Goal: Navigation & Orientation: Find specific page/section

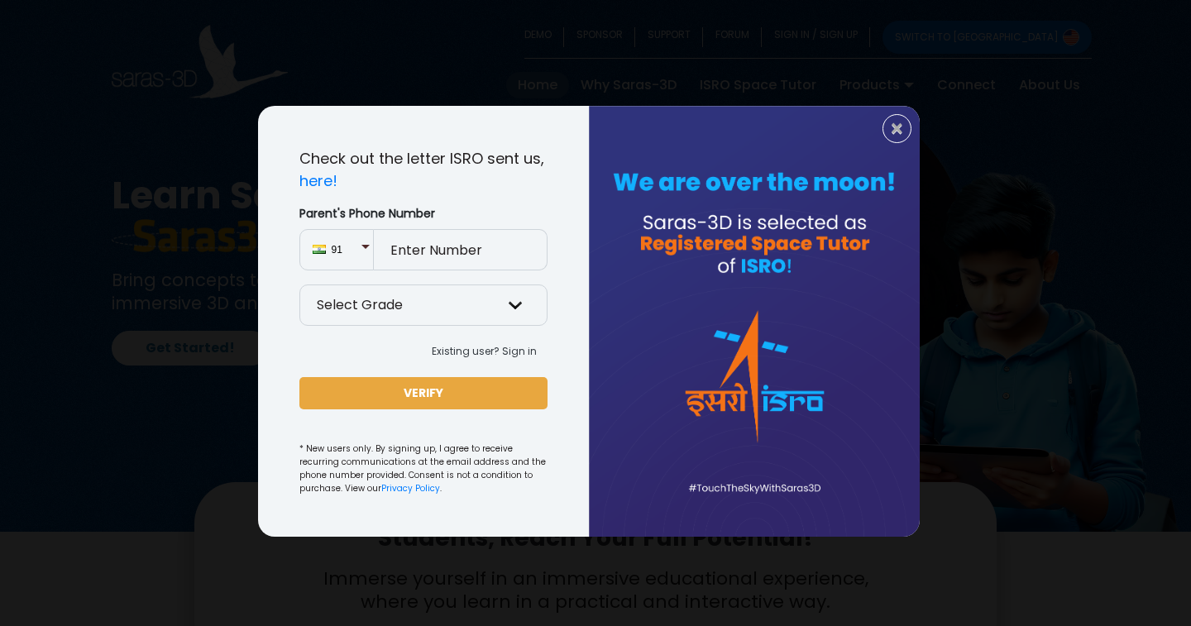
click at [915, 131] on div at bounding box center [754, 321] width 331 height 431
click at [896, 133] on span "×" at bounding box center [897, 129] width 14 height 22
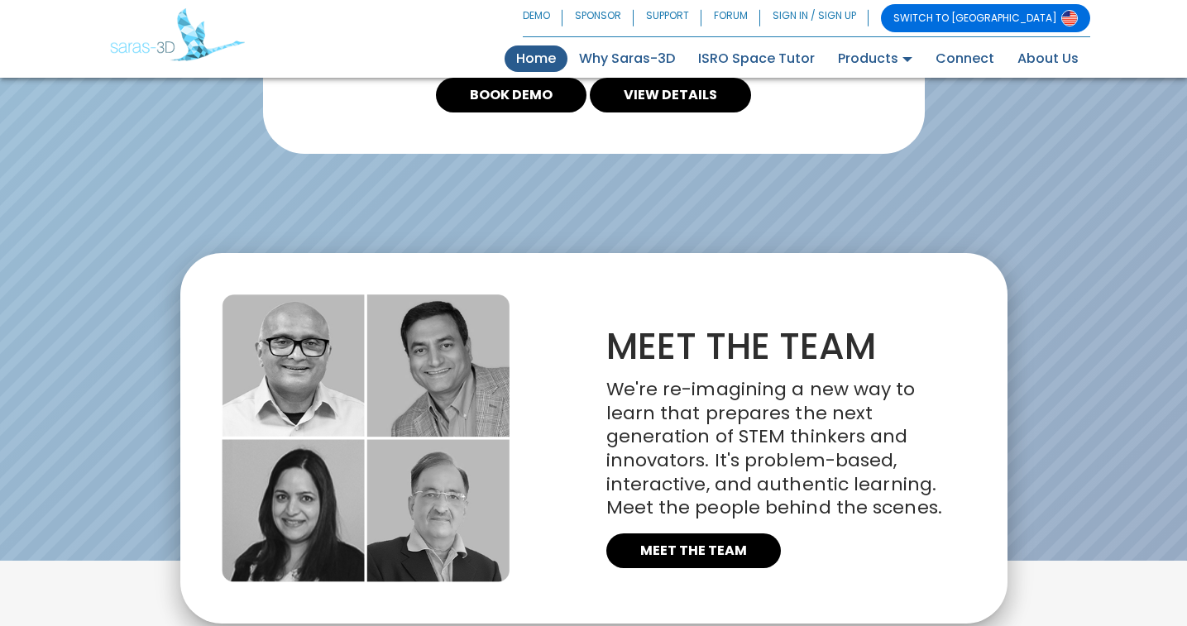
scroll to position [3839, 0]
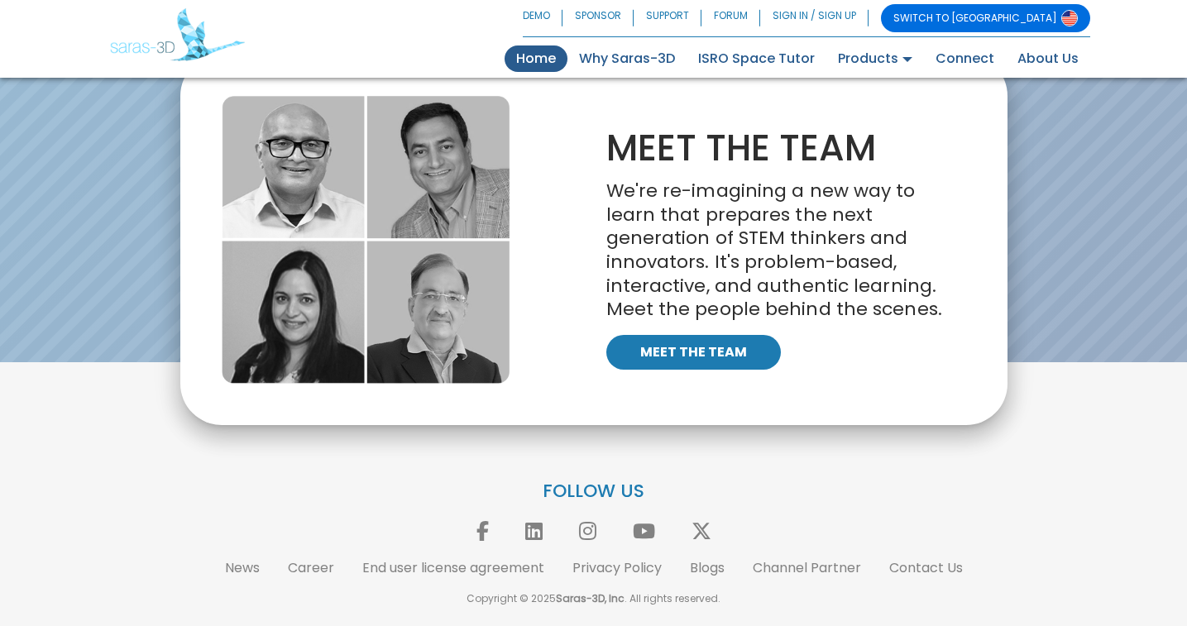
click at [736, 348] on link "MEET THE TEAM" at bounding box center [693, 352] width 175 height 35
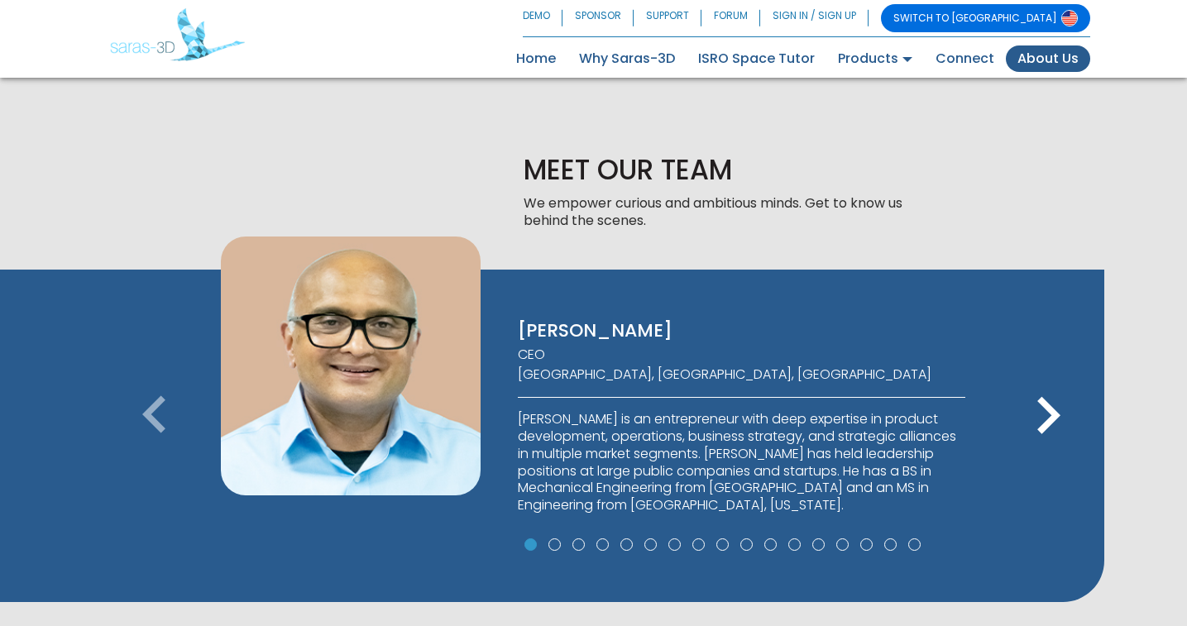
scroll to position [908, 0]
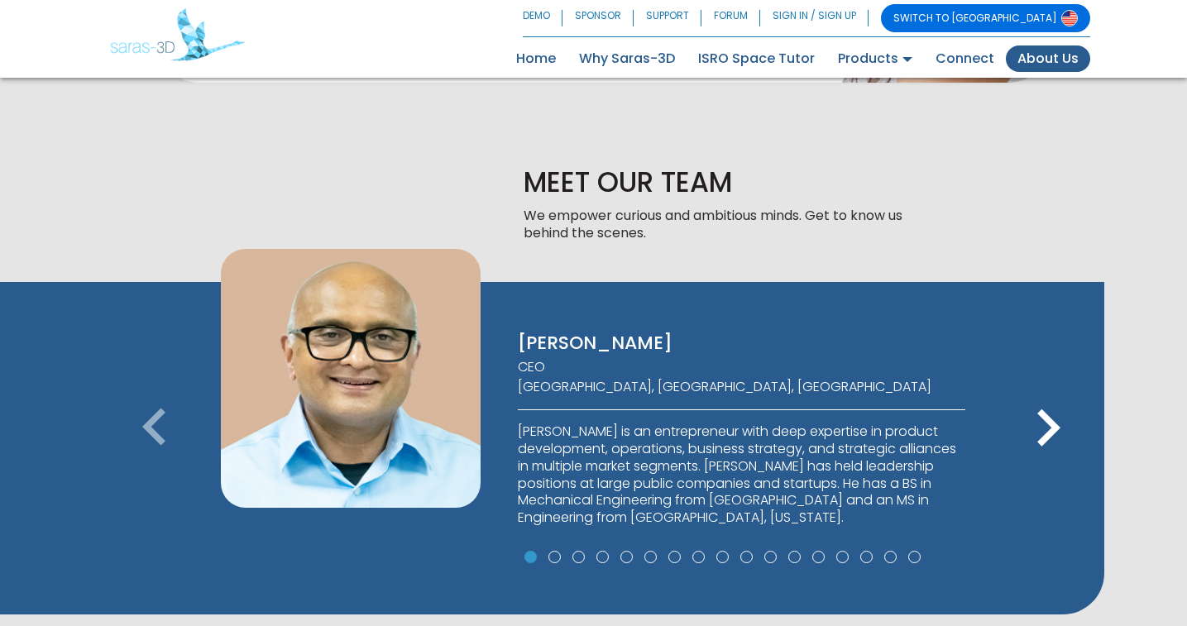
click at [1037, 429] on icon "keyboard_arrow_right" at bounding box center [1048, 428] width 74 height 74
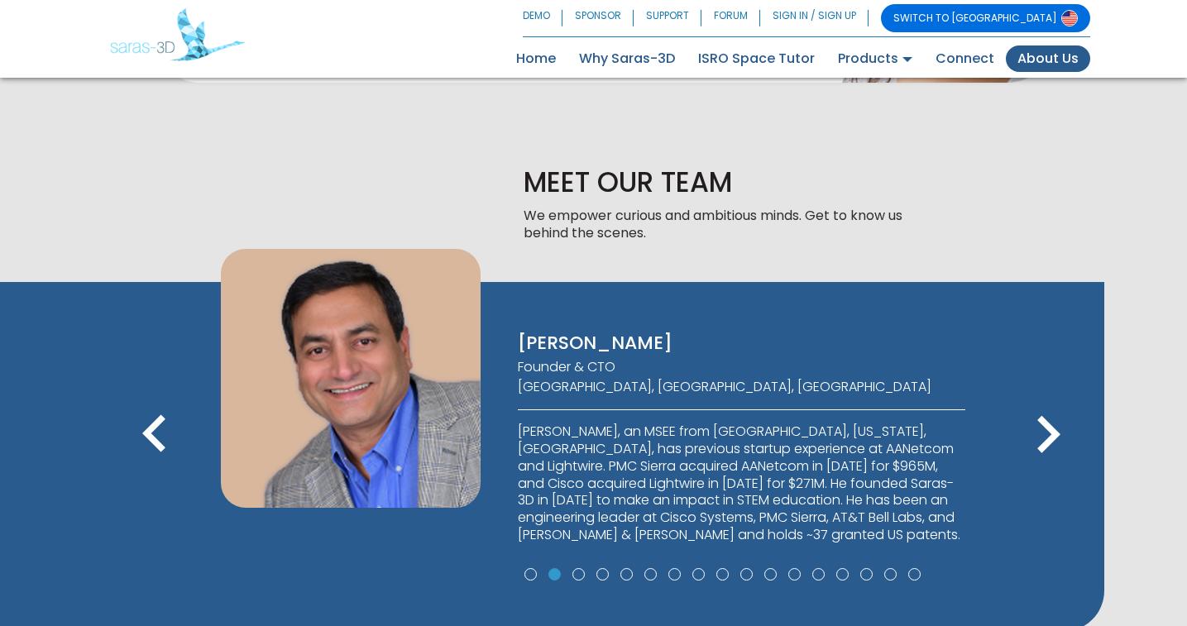
click at [1037, 429] on icon "keyboard_arrow_right" at bounding box center [1048, 435] width 74 height 74
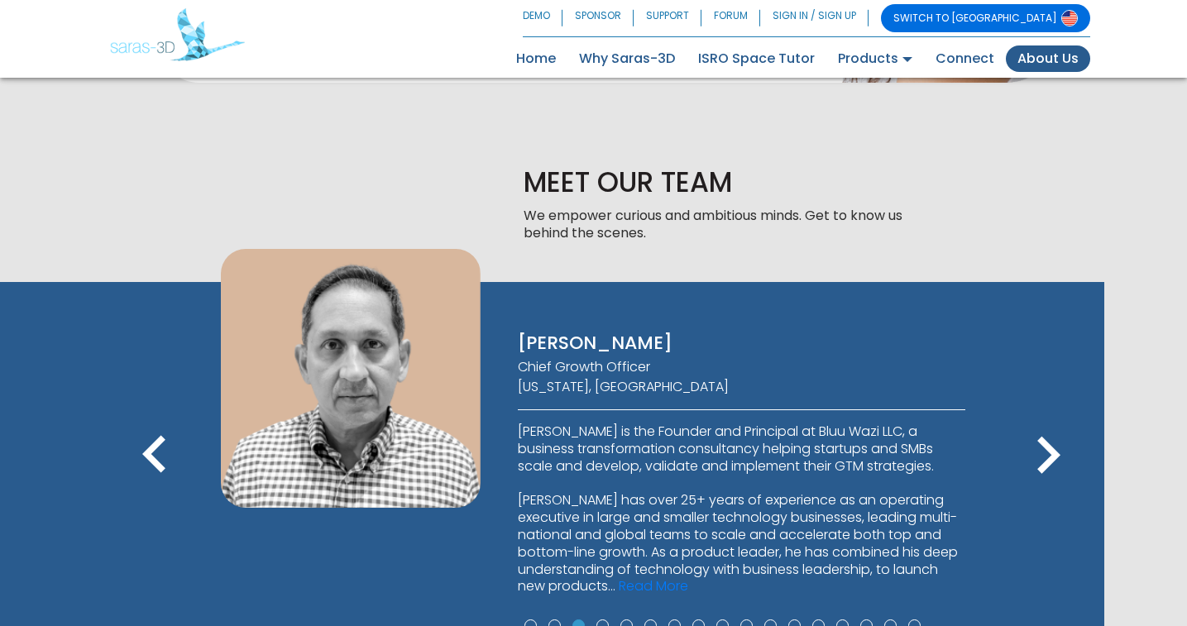
click at [1037, 429] on icon "keyboard_arrow_right" at bounding box center [1048, 456] width 74 height 74
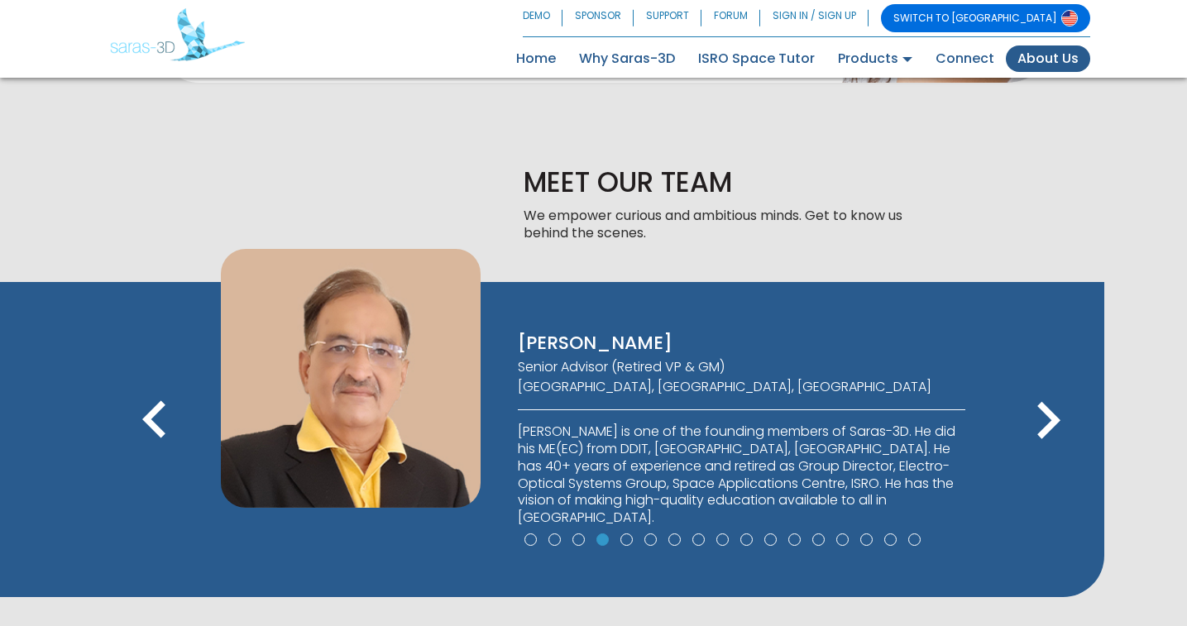
click at [1039, 415] on icon "keyboard_arrow_right" at bounding box center [1048, 421] width 74 height 74
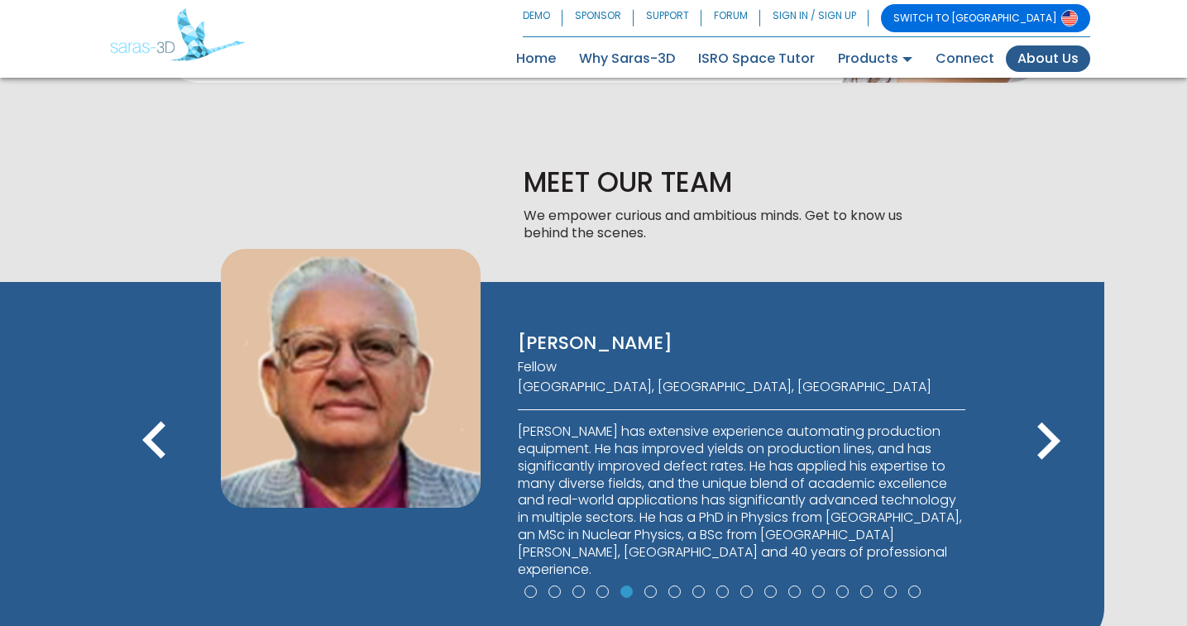
click at [1057, 445] on icon "keyboard_arrow_right" at bounding box center [1048, 442] width 74 height 74
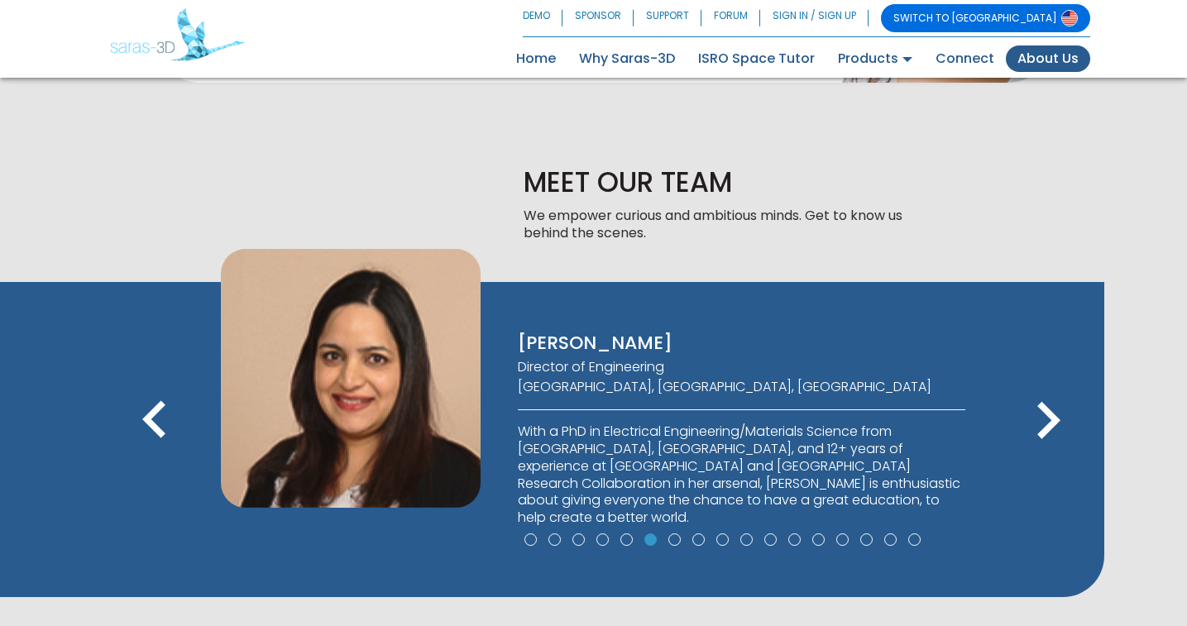
click at [1062, 419] on icon "keyboard_arrow_right" at bounding box center [1048, 421] width 74 height 74
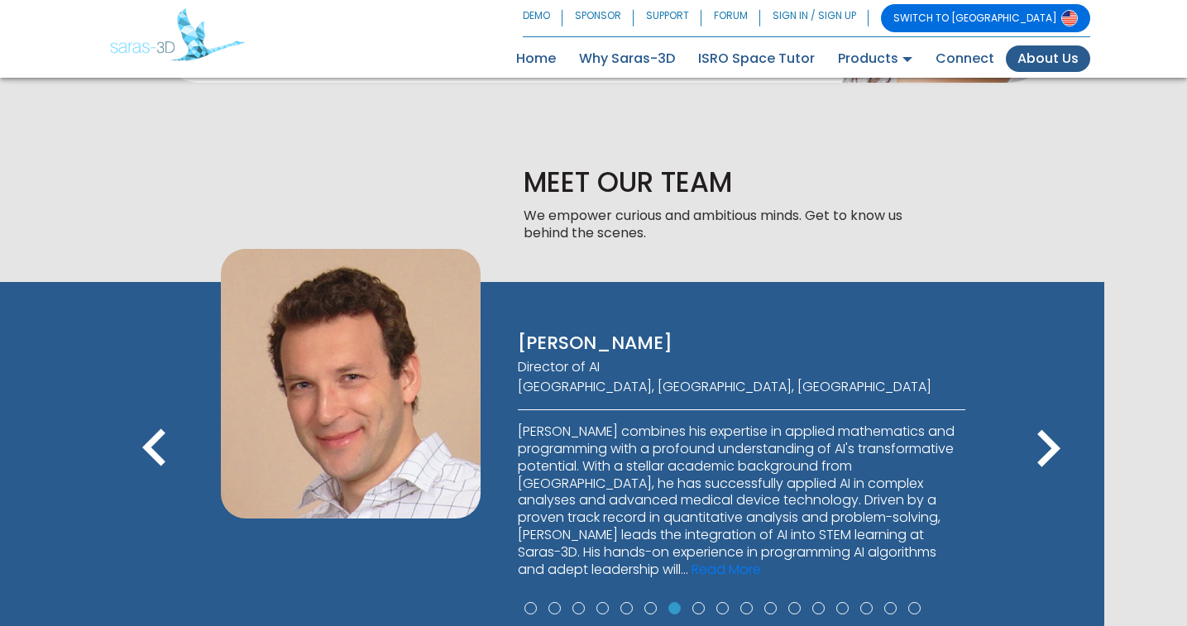
click at [1062, 419] on icon "keyboard_arrow_right" at bounding box center [1048, 449] width 74 height 74
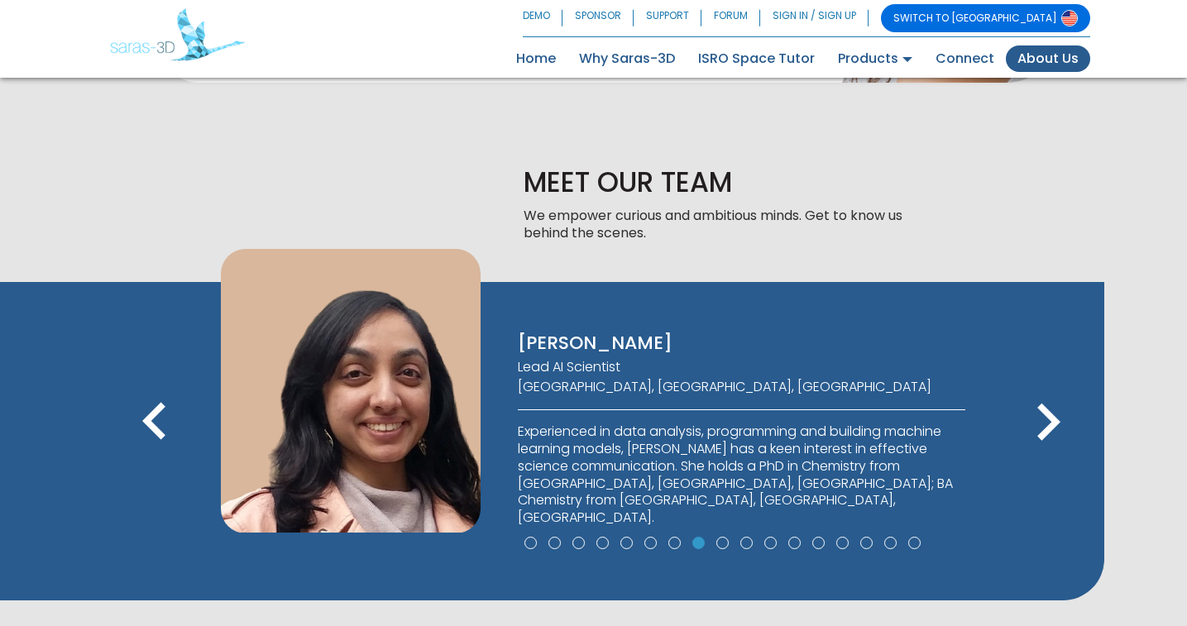
click at [1062, 419] on icon "keyboard_arrow_right" at bounding box center [1048, 423] width 74 height 74
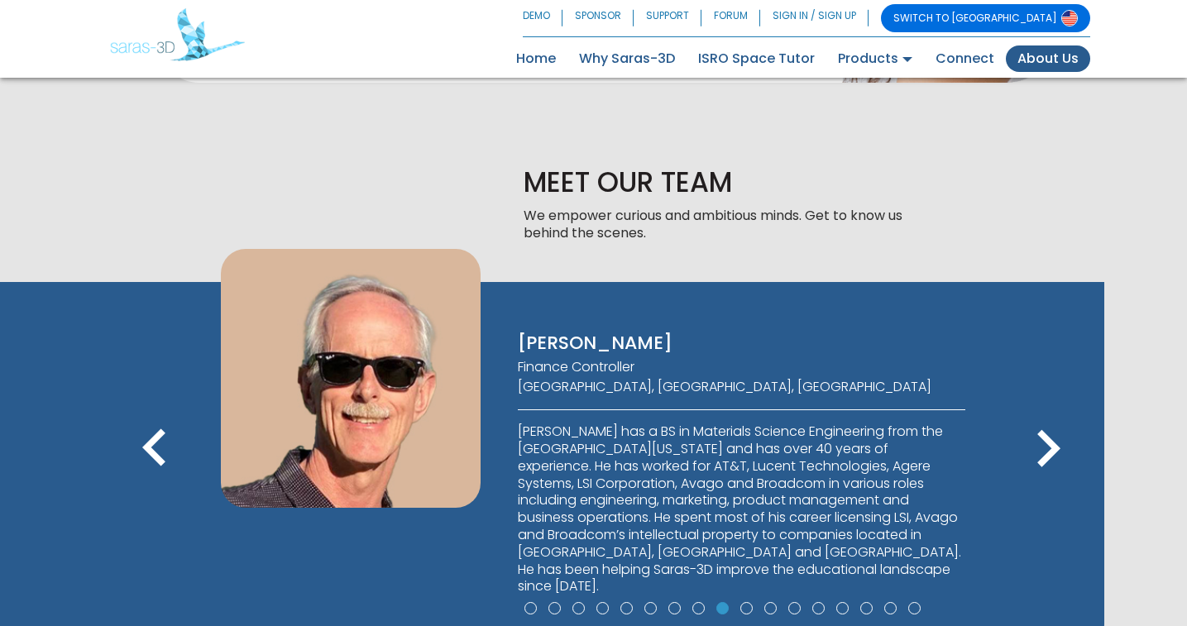
click at [1062, 419] on icon "keyboard_arrow_right" at bounding box center [1048, 449] width 74 height 74
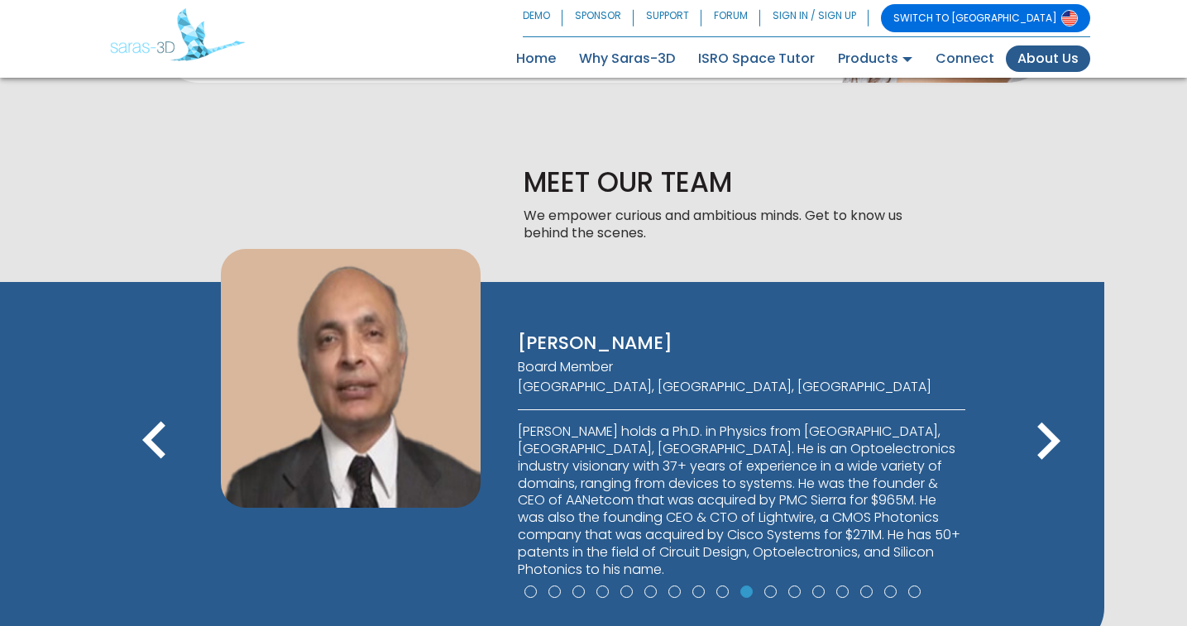
click at [1062, 419] on icon "keyboard_arrow_right" at bounding box center [1048, 442] width 74 height 74
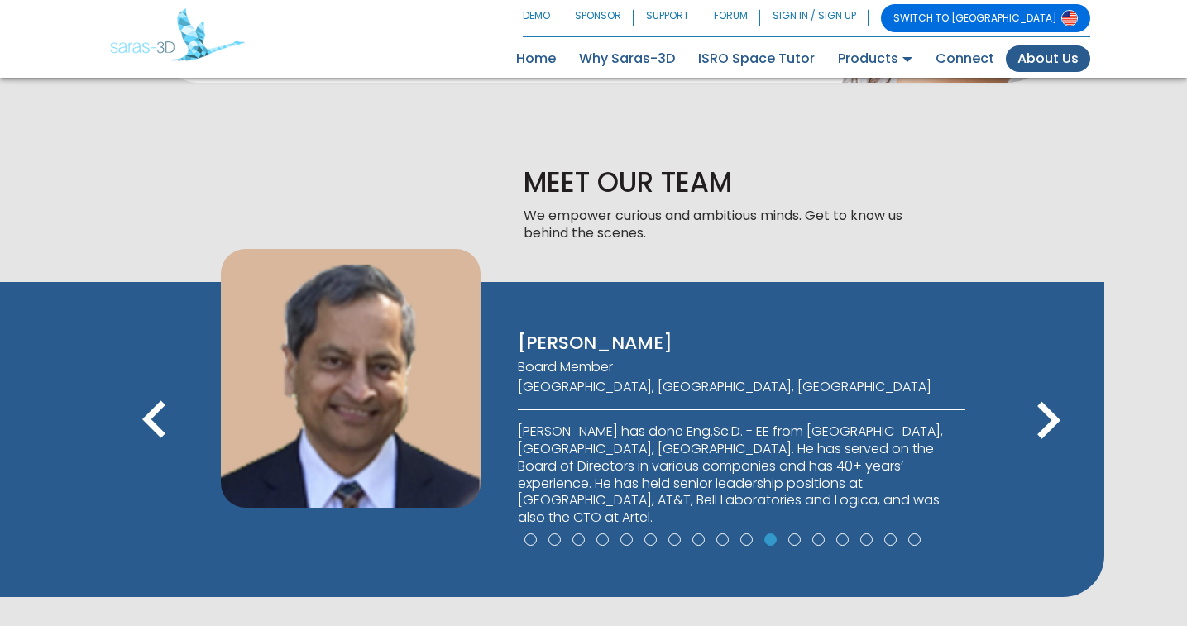
click at [1062, 419] on icon "keyboard_arrow_right" at bounding box center [1048, 421] width 74 height 74
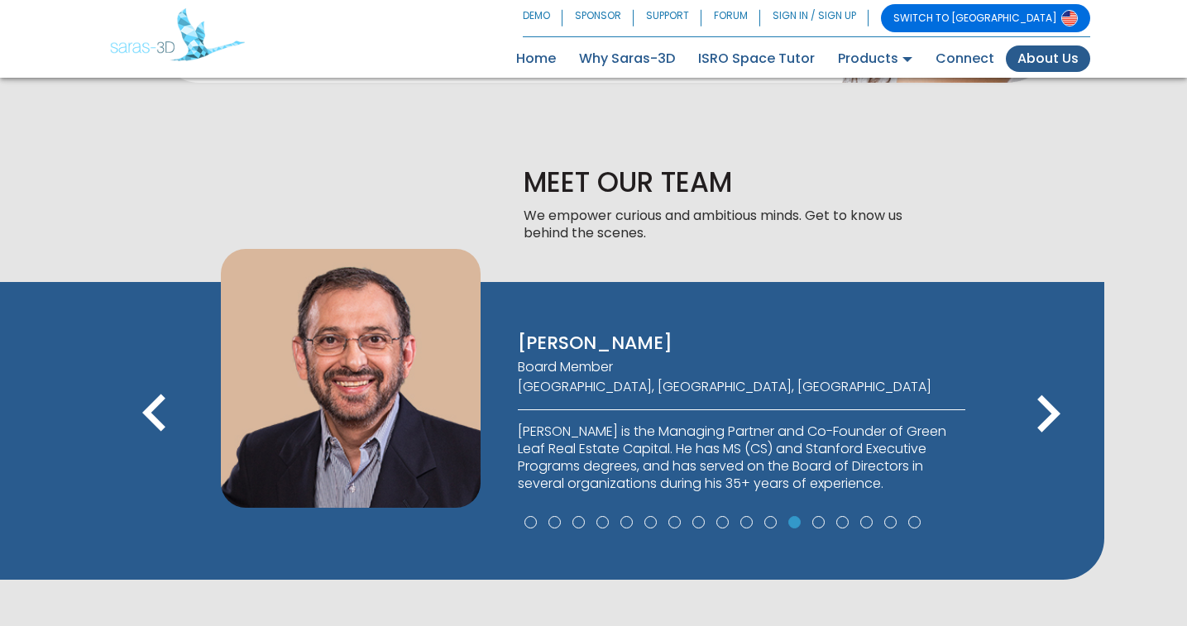
click at [1062, 419] on icon "keyboard_arrow_right" at bounding box center [1048, 414] width 74 height 74
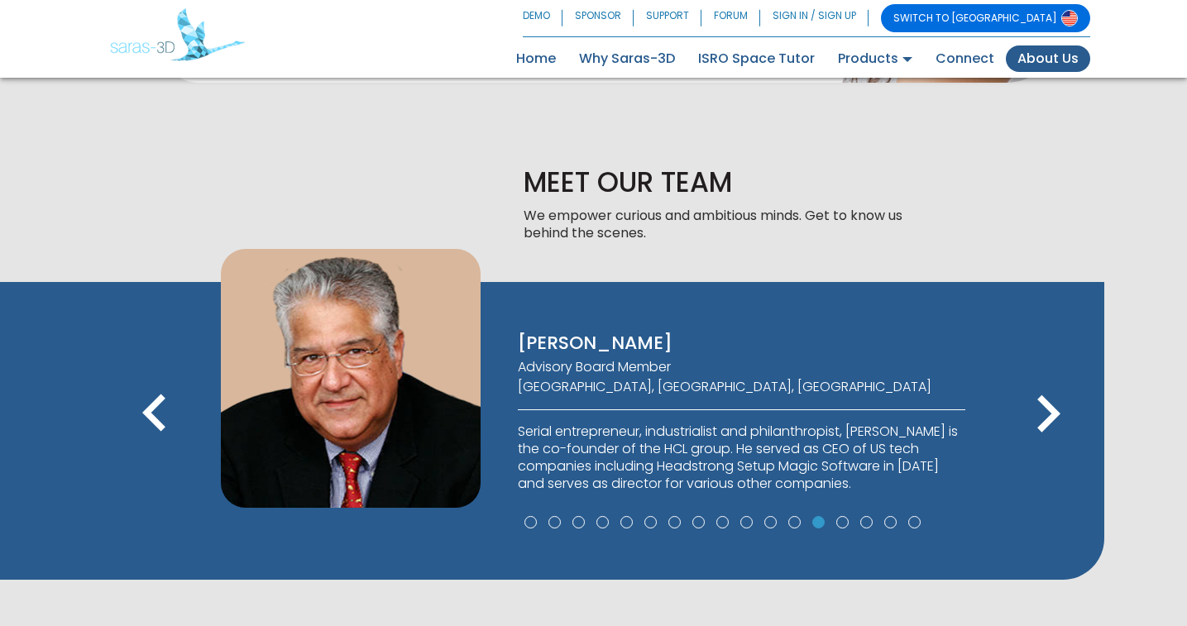
click at [1062, 419] on icon "keyboard_arrow_right" at bounding box center [1048, 414] width 74 height 74
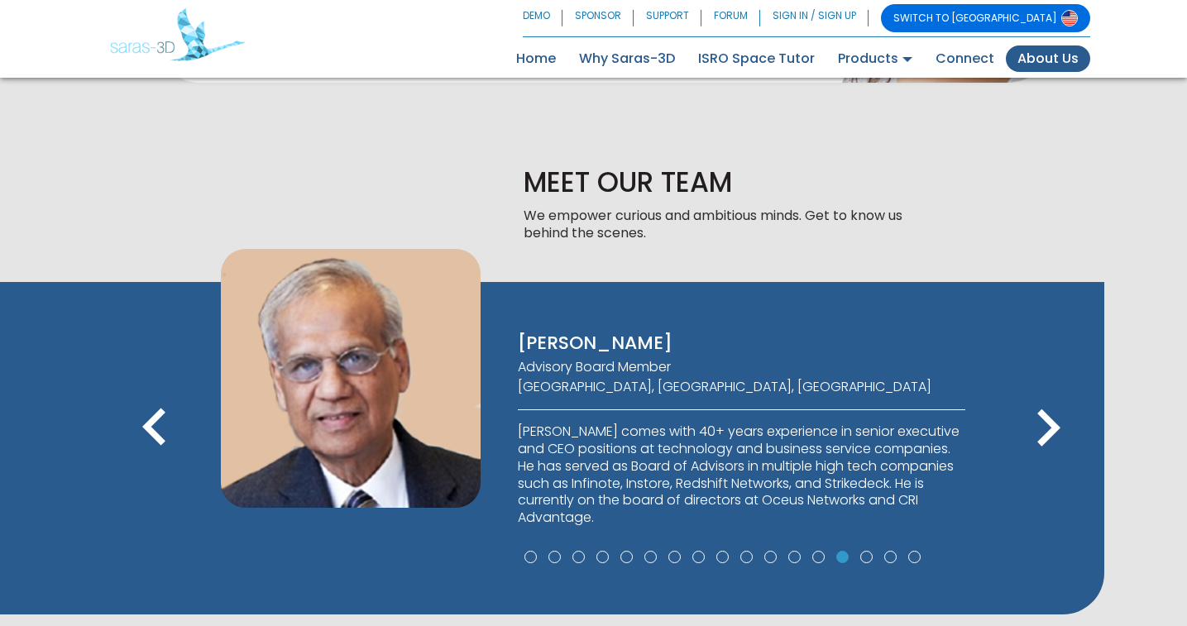
click at [1062, 419] on icon "keyboard_arrow_right" at bounding box center [1048, 428] width 74 height 74
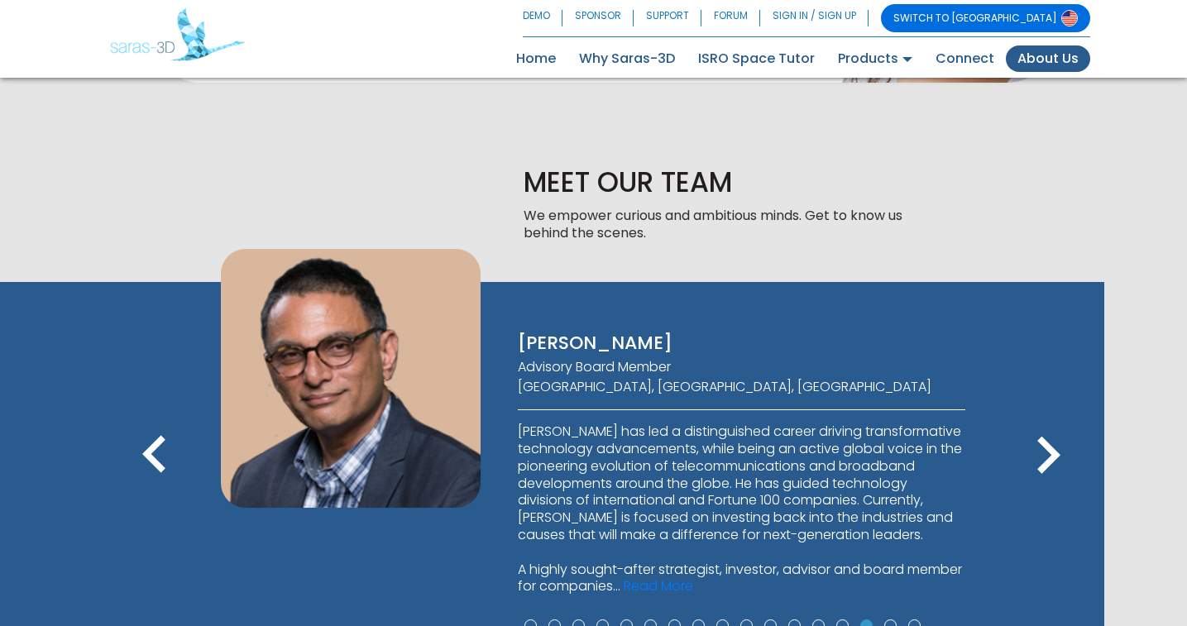
click at [1053, 442] on icon "keyboard_arrow_right" at bounding box center [1048, 456] width 74 height 74
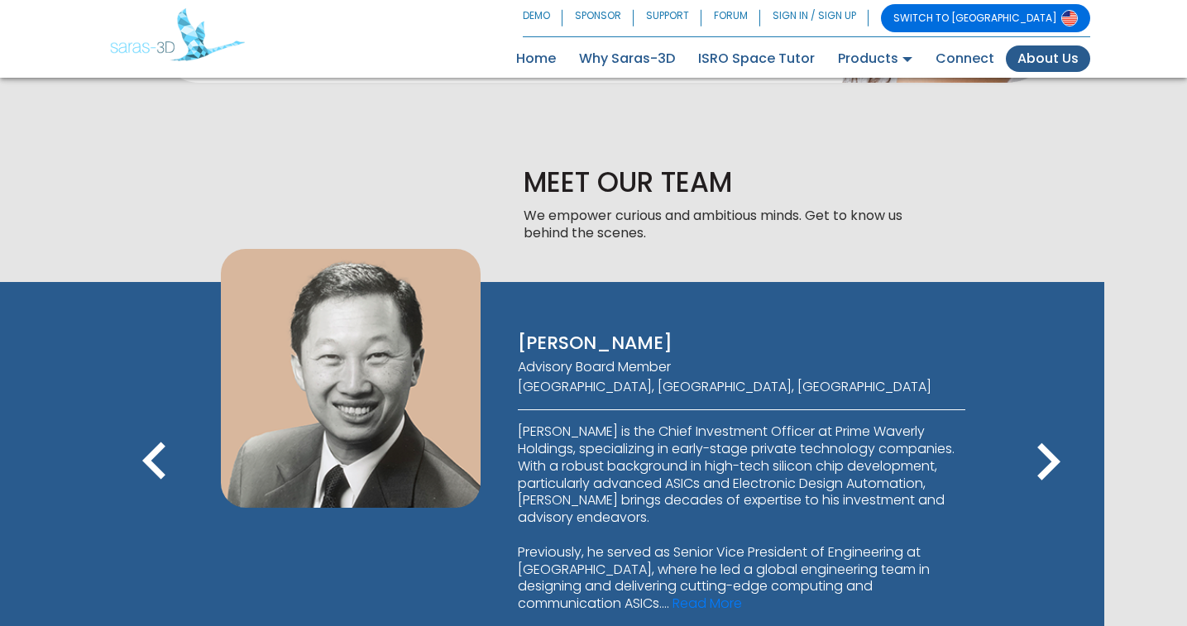
click at [1053, 442] on icon "keyboard_arrow_right" at bounding box center [1048, 462] width 74 height 74
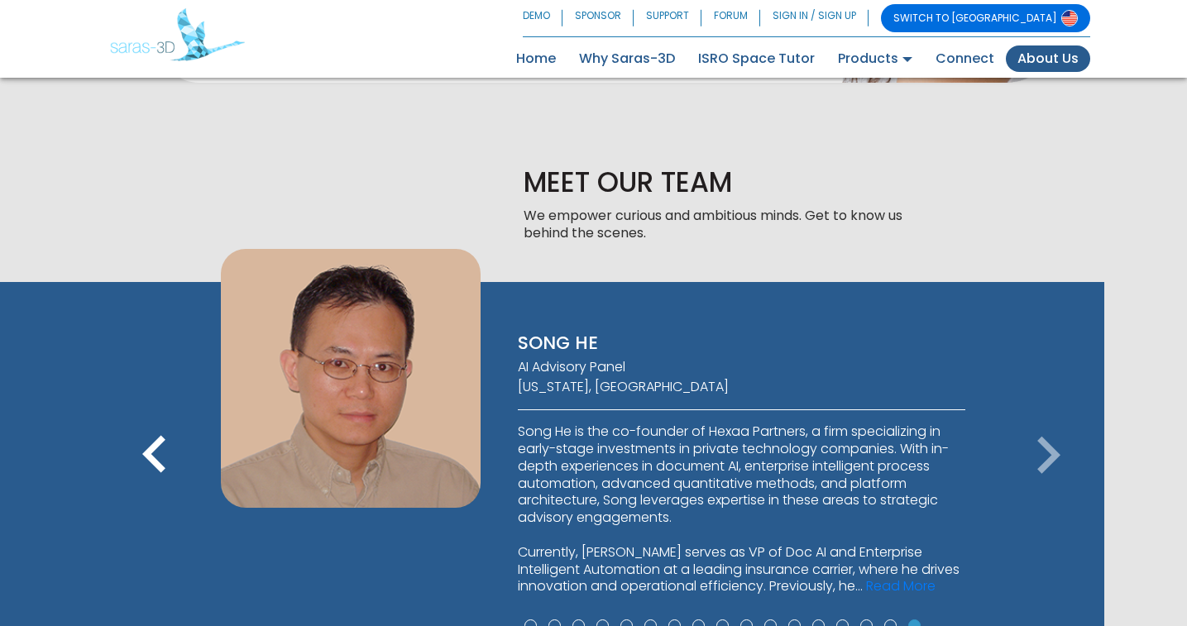
click at [1053, 442] on icon "keyboard_arrow_right" at bounding box center [1048, 456] width 74 height 74
click at [1052, 448] on icon "keyboard_arrow_right" at bounding box center [1048, 456] width 74 height 74
click at [144, 453] on icon "keyboard_arrow_left" at bounding box center [154, 456] width 74 height 74
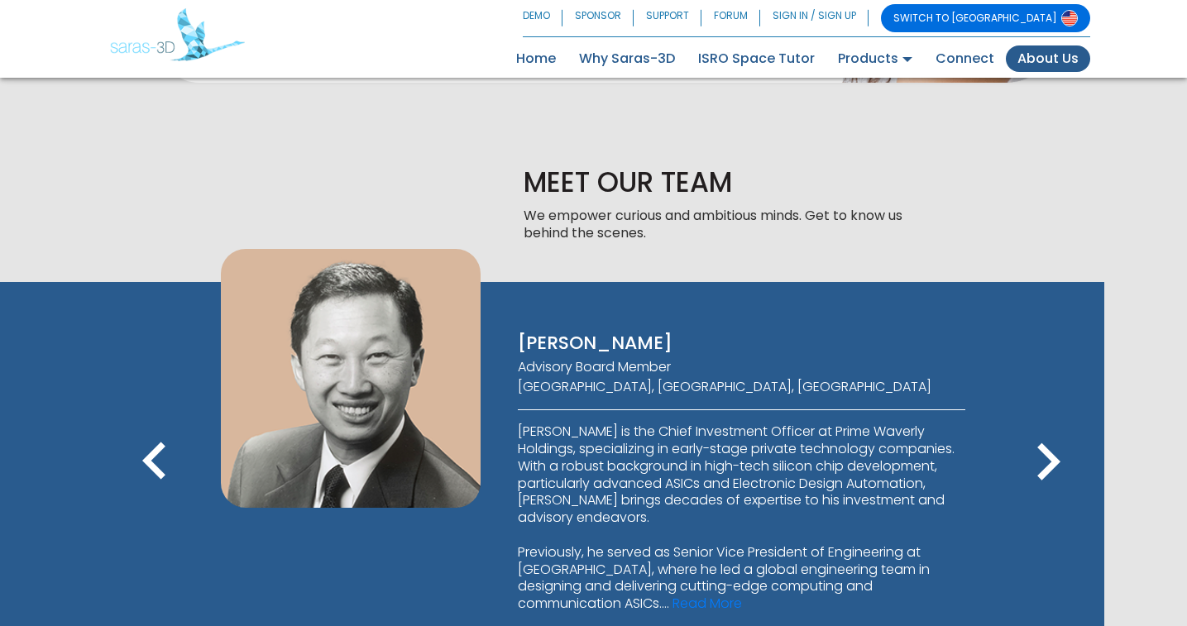
click at [144, 453] on icon "keyboard_arrow_left" at bounding box center [154, 462] width 74 height 74
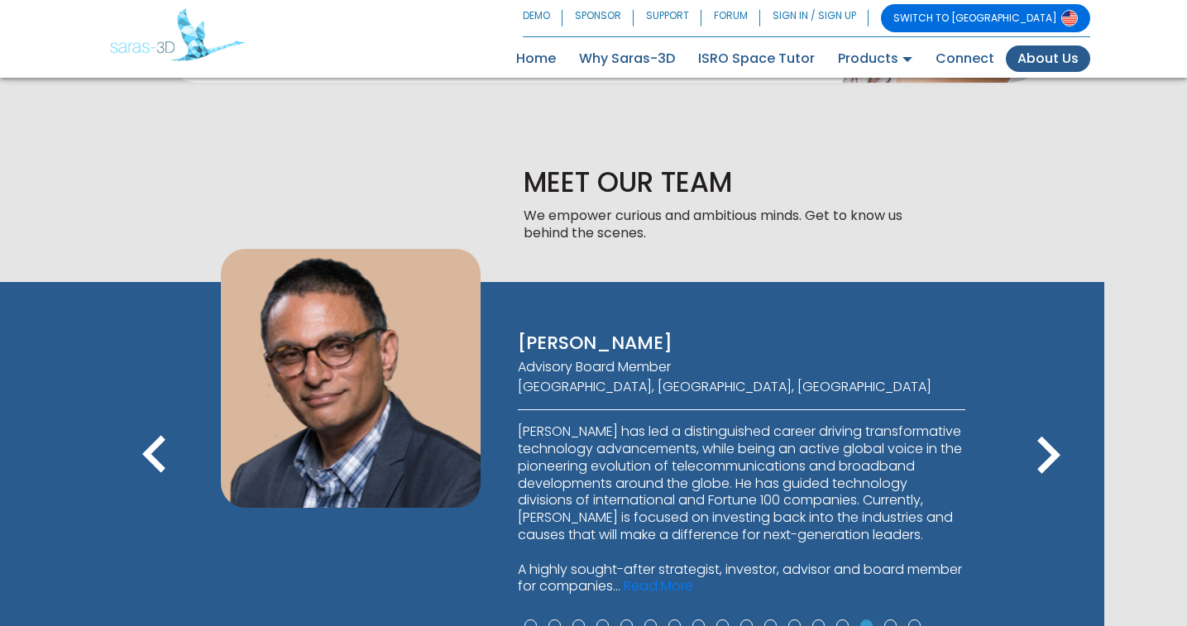
click at [144, 453] on icon "keyboard_arrow_left" at bounding box center [154, 456] width 74 height 74
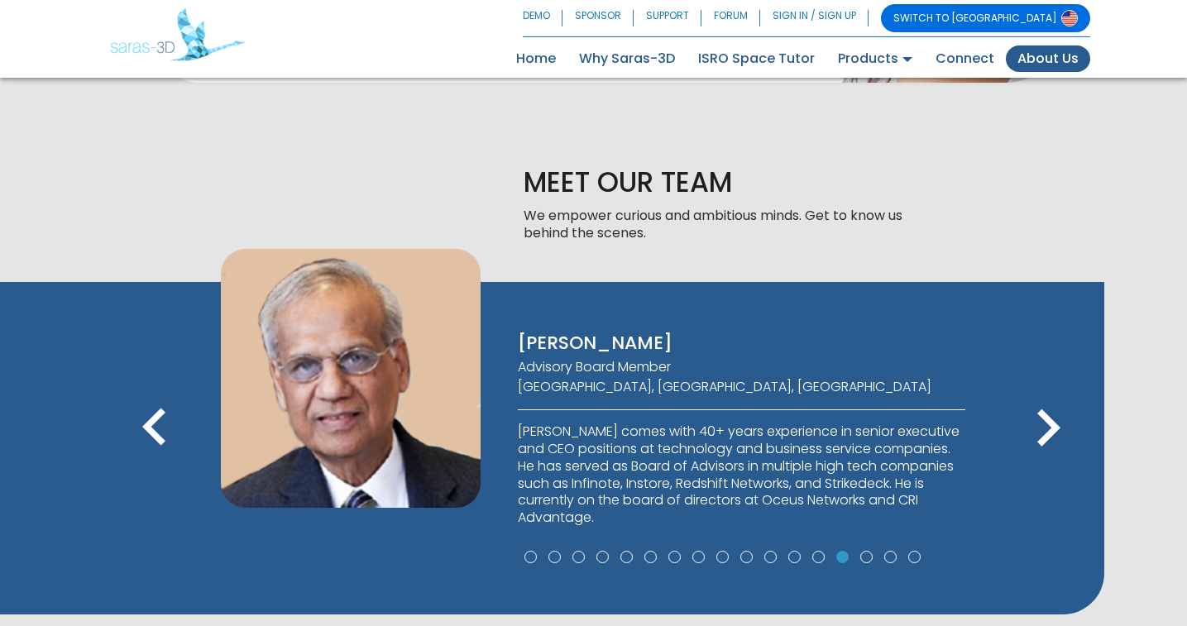
click at [144, 453] on icon "keyboard_arrow_left" at bounding box center [154, 428] width 74 height 74
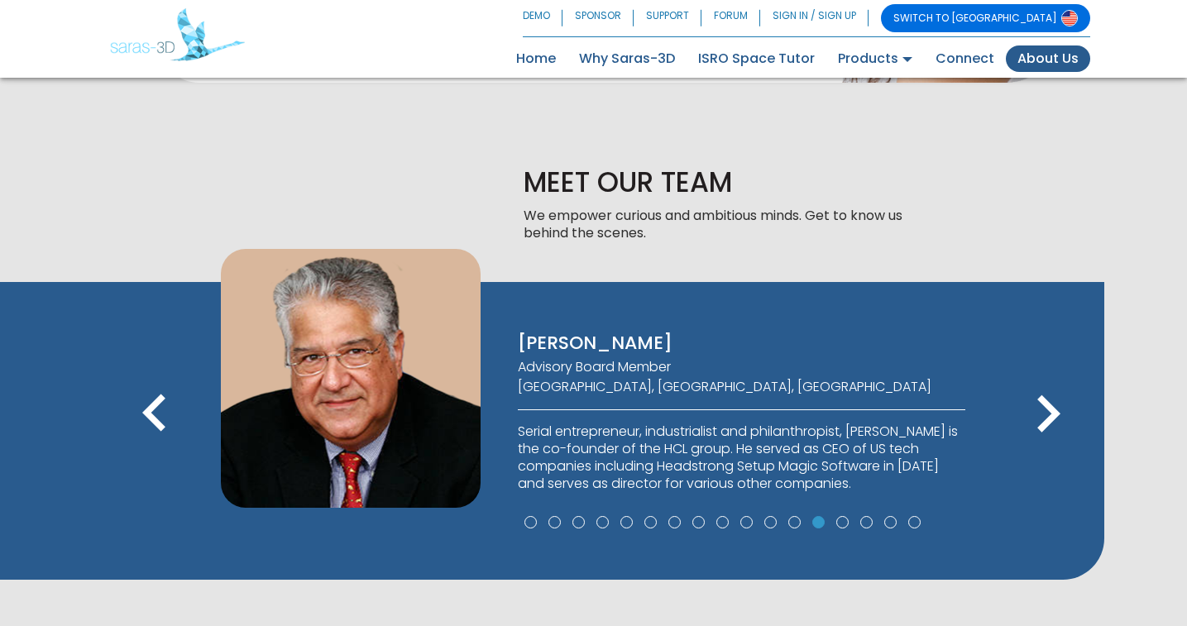
click at [144, 453] on span "keyboard_arrow_left" at bounding box center [154, 447] width 74 height 19
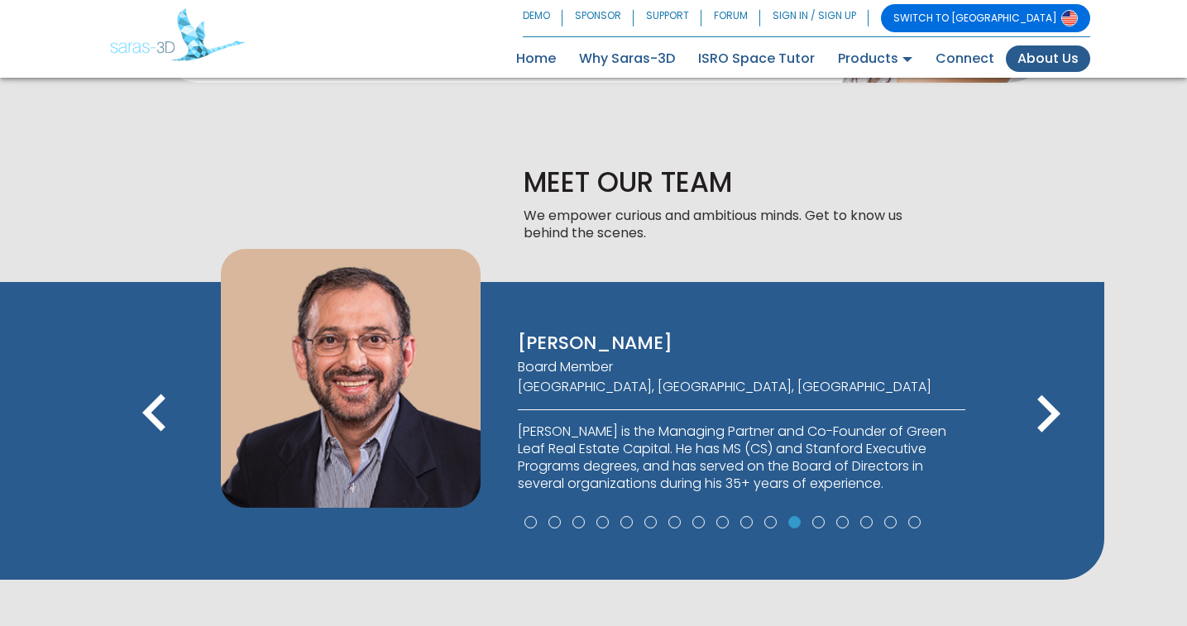
click at [144, 453] on span "keyboard_arrow_left" at bounding box center [154, 447] width 74 height 19
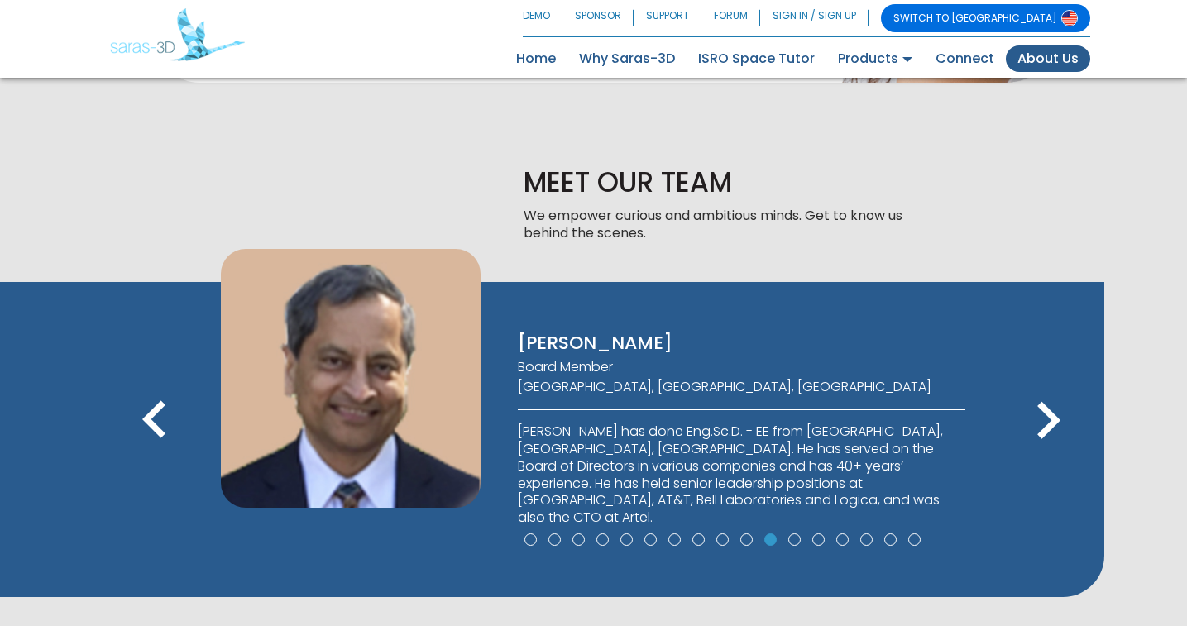
click at [144, 453] on icon "keyboard_arrow_left" at bounding box center [154, 421] width 74 height 74
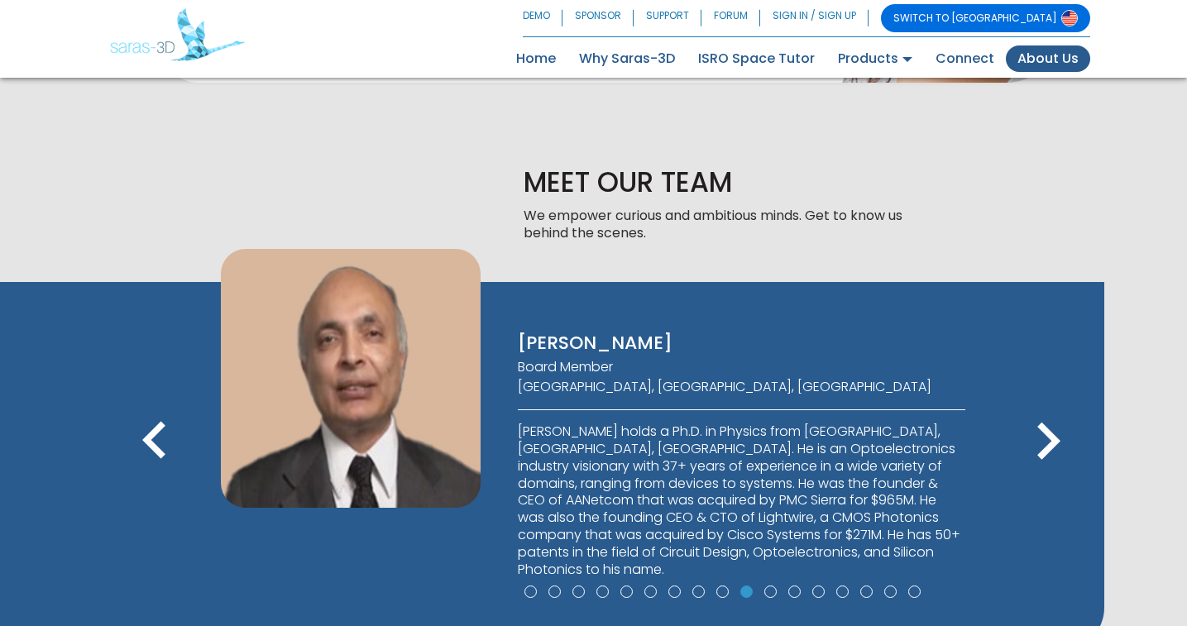
click at [144, 453] on icon "keyboard_arrow_left" at bounding box center [154, 442] width 74 height 74
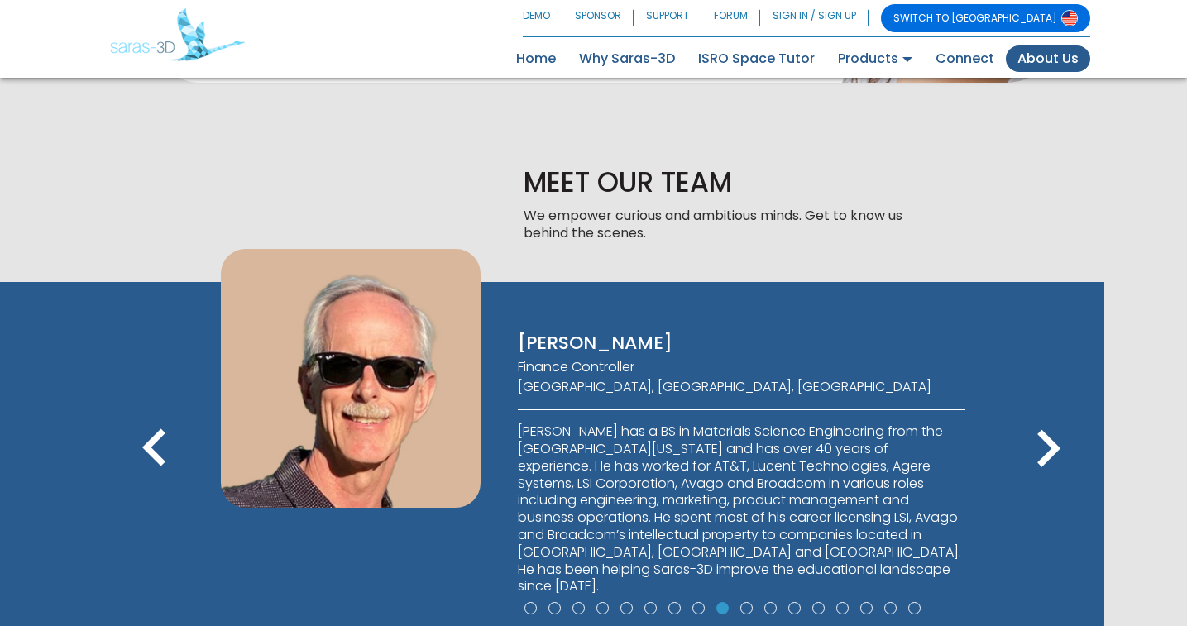
click at [144, 453] on icon "keyboard_arrow_left" at bounding box center [154, 449] width 74 height 74
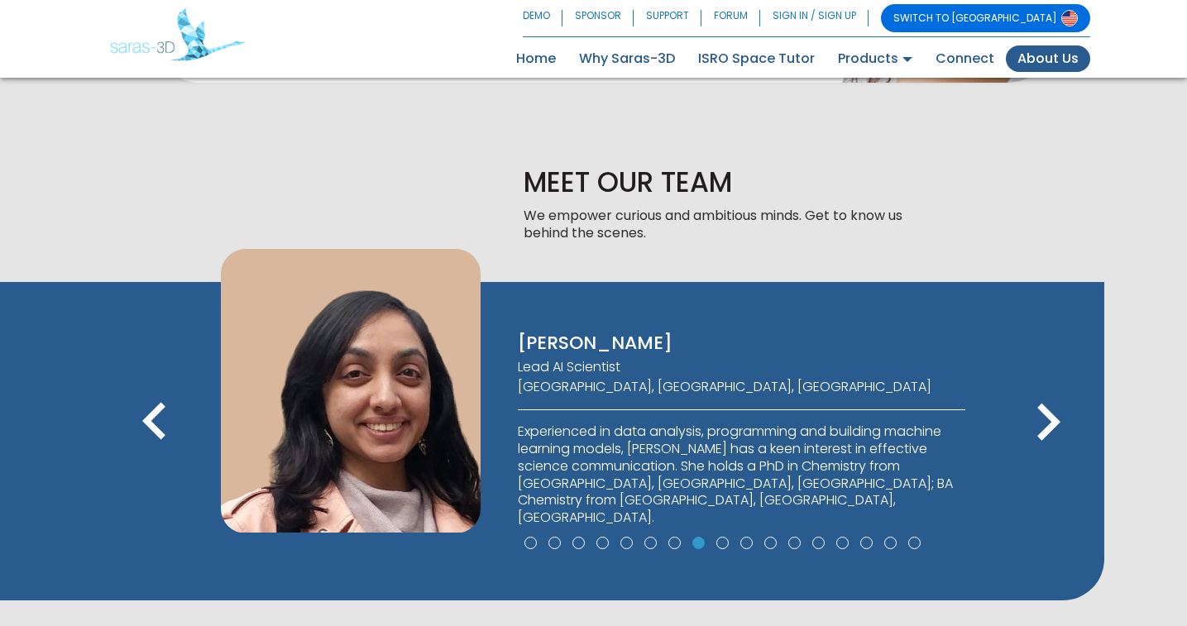
click at [144, 453] on icon "keyboard_arrow_left" at bounding box center [154, 423] width 74 height 74
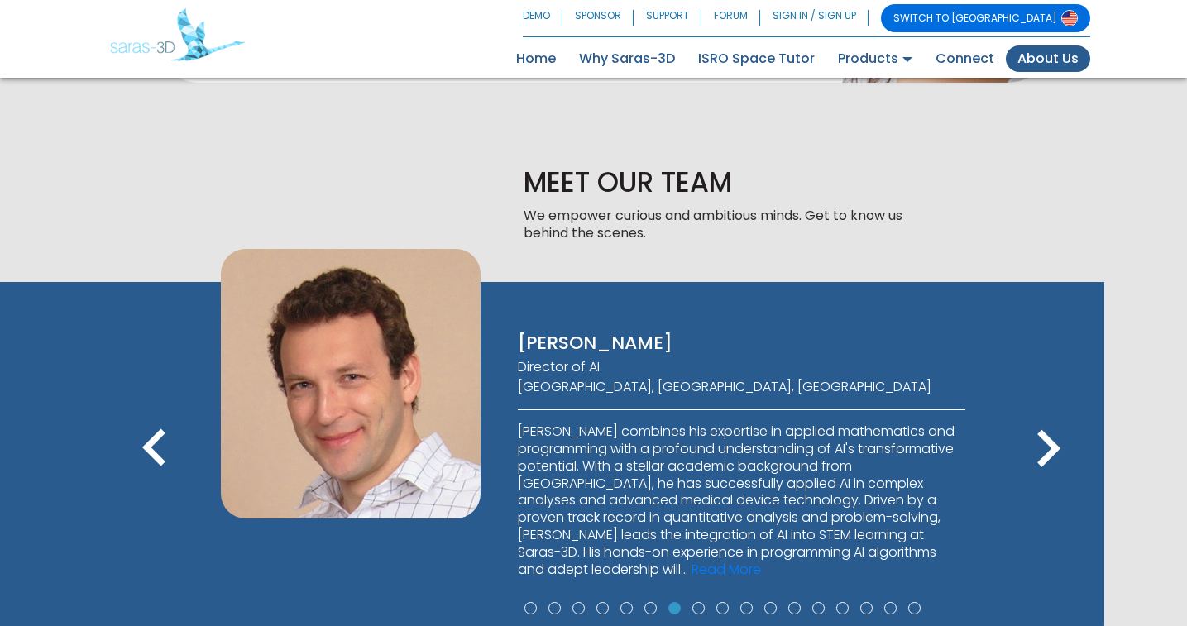
click at [144, 453] on icon "keyboard_arrow_left" at bounding box center [154, 449] width 74 height 74
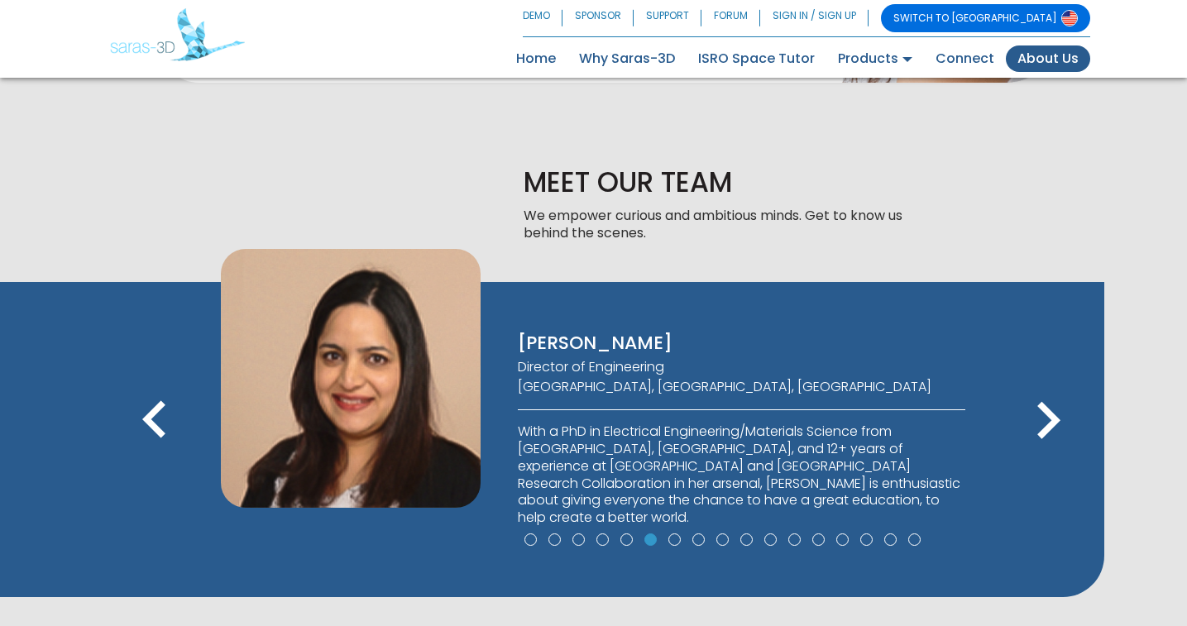
click at [151, 415] on icon "keyboard_arrow_left" at bounding box center [154, 421] width 74 height 74
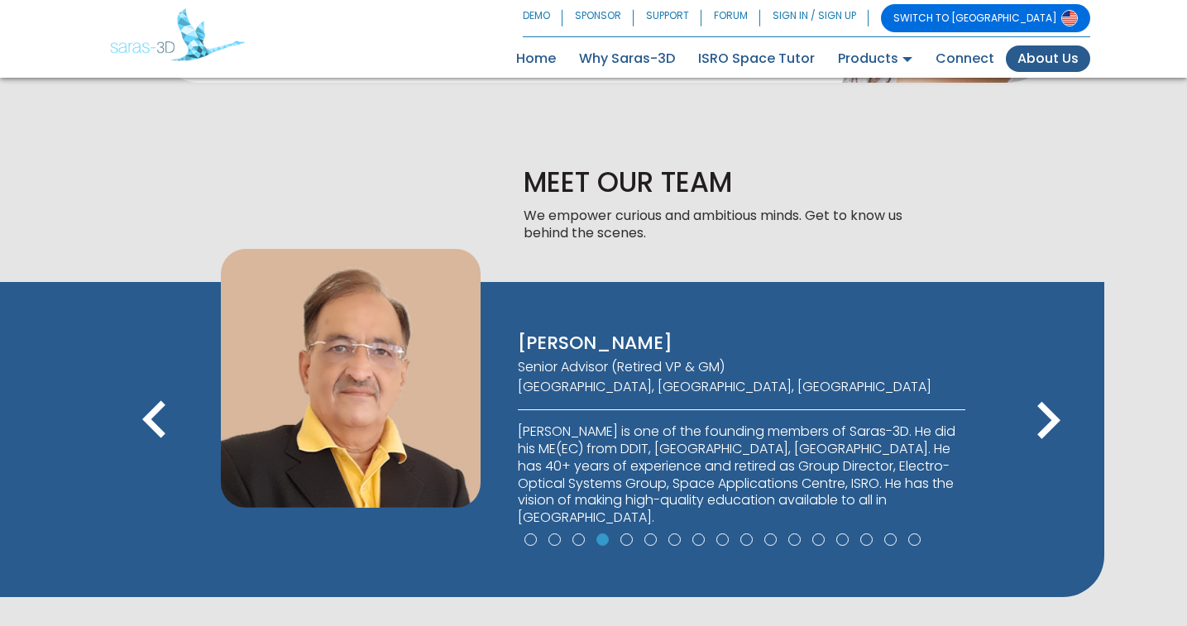
click at [151, 415] on icon "keyboard_arrow_left" at bounding box center [154, 421] width 74 height 74
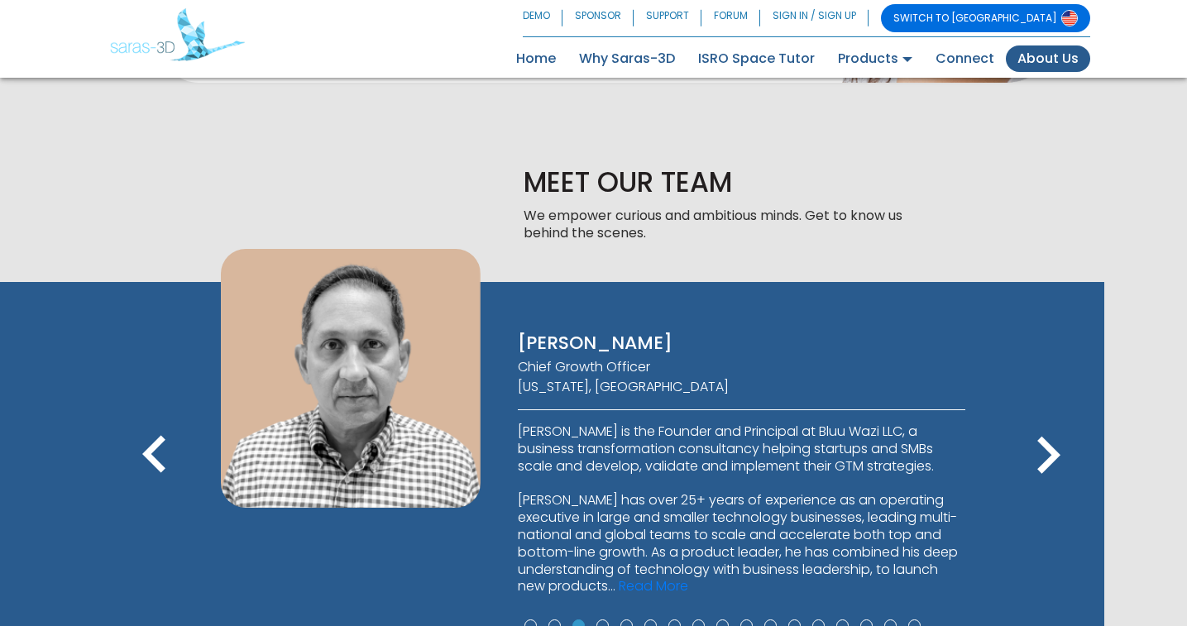
click at [151, 419] on icon "keyboard_arrow_left" at bounding box center [154, 456] width 74 height 74
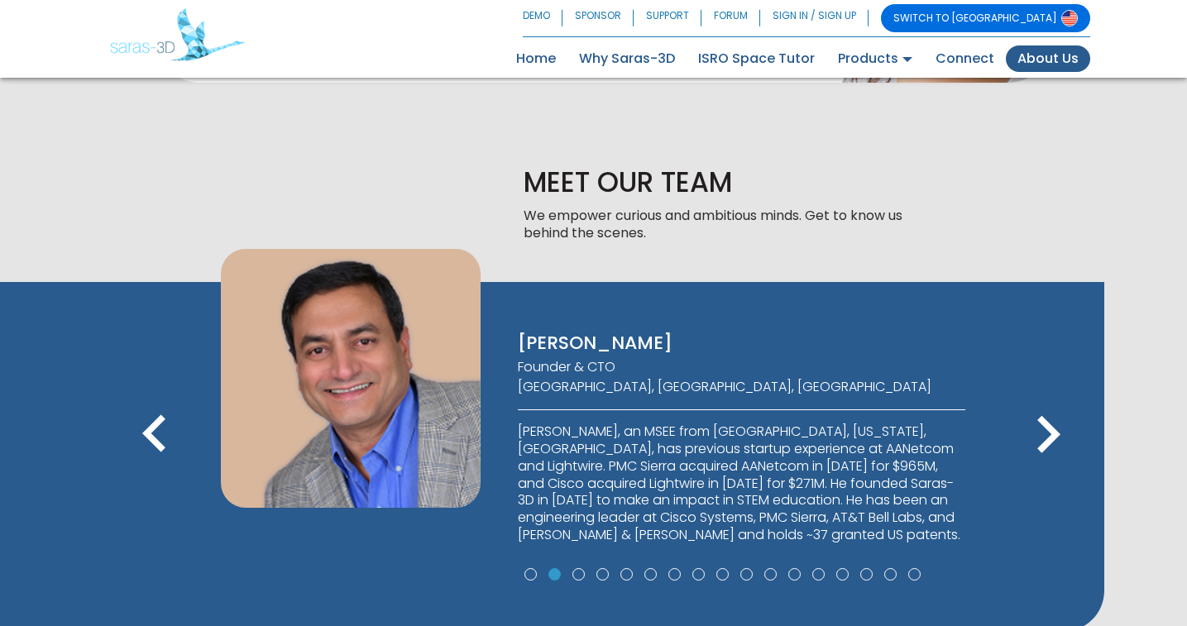
click at [151, 415] on icon "keyboard_arrow_left" at bounding box center [154, 435] width 74 height 74
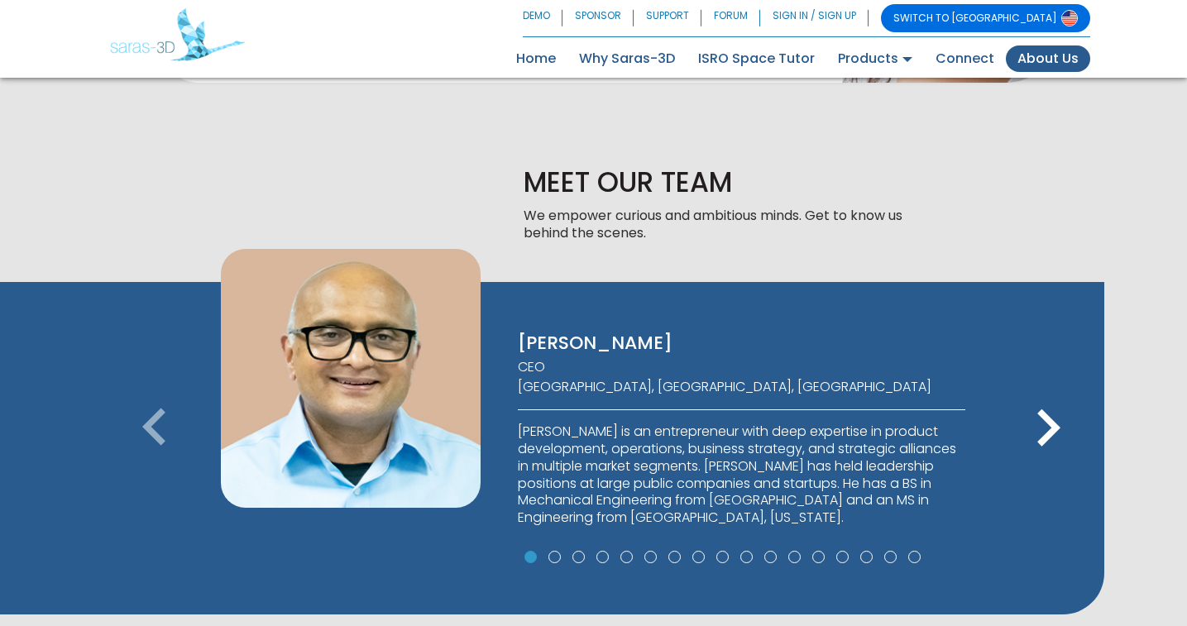
click at [151, 415] on icon "keyboard_arrow_left" at bounding box center [154, 428] width 74 height 74
